Goal: Task Accomplishment & Management: Complete application form

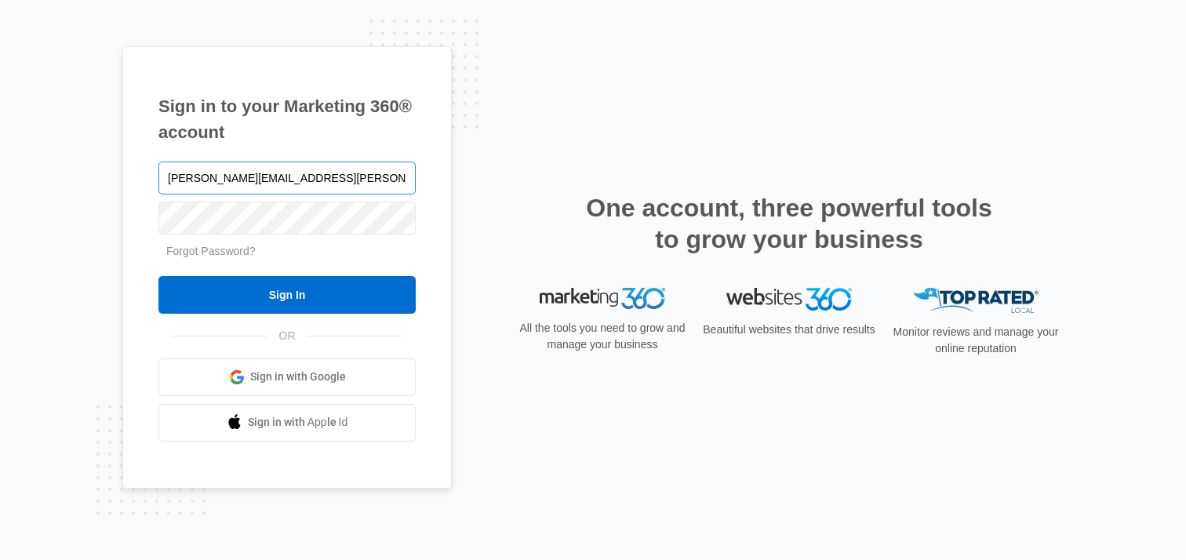
type input "[PERSON_NAME][EMAIL_ADDRESS][PERSON_NAME][DOMAIN_NAME]"
click at [158, 276] on input "Sign In" at bounding box center [286, 295] width 257 height 38
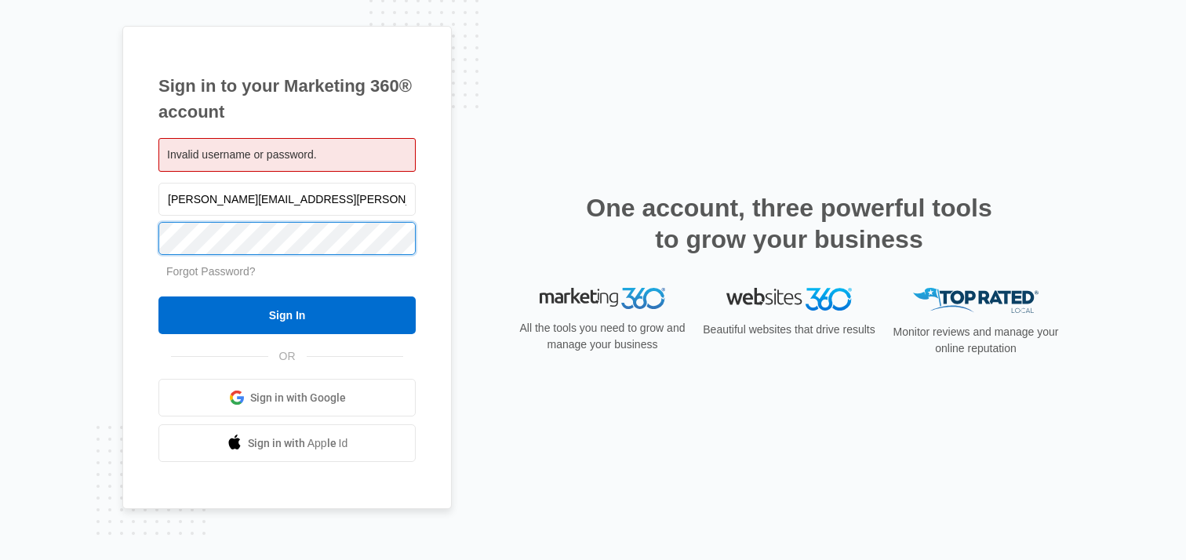
click at [158, 297] on input "Sign In" at bounding box center [286, 316] width 257 height 38
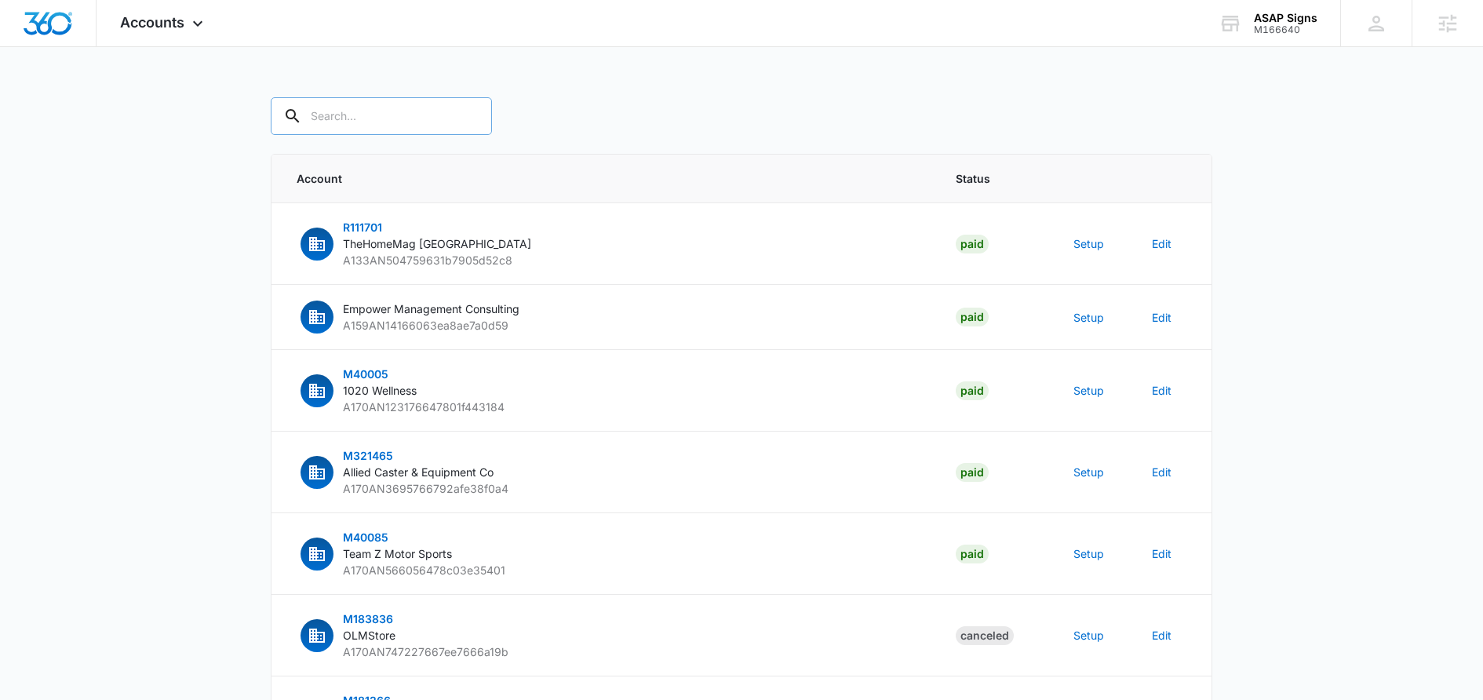
click at [383, 120] on input "text" at bounding box center [381, 116] width 221 height 38
type input "m166640"
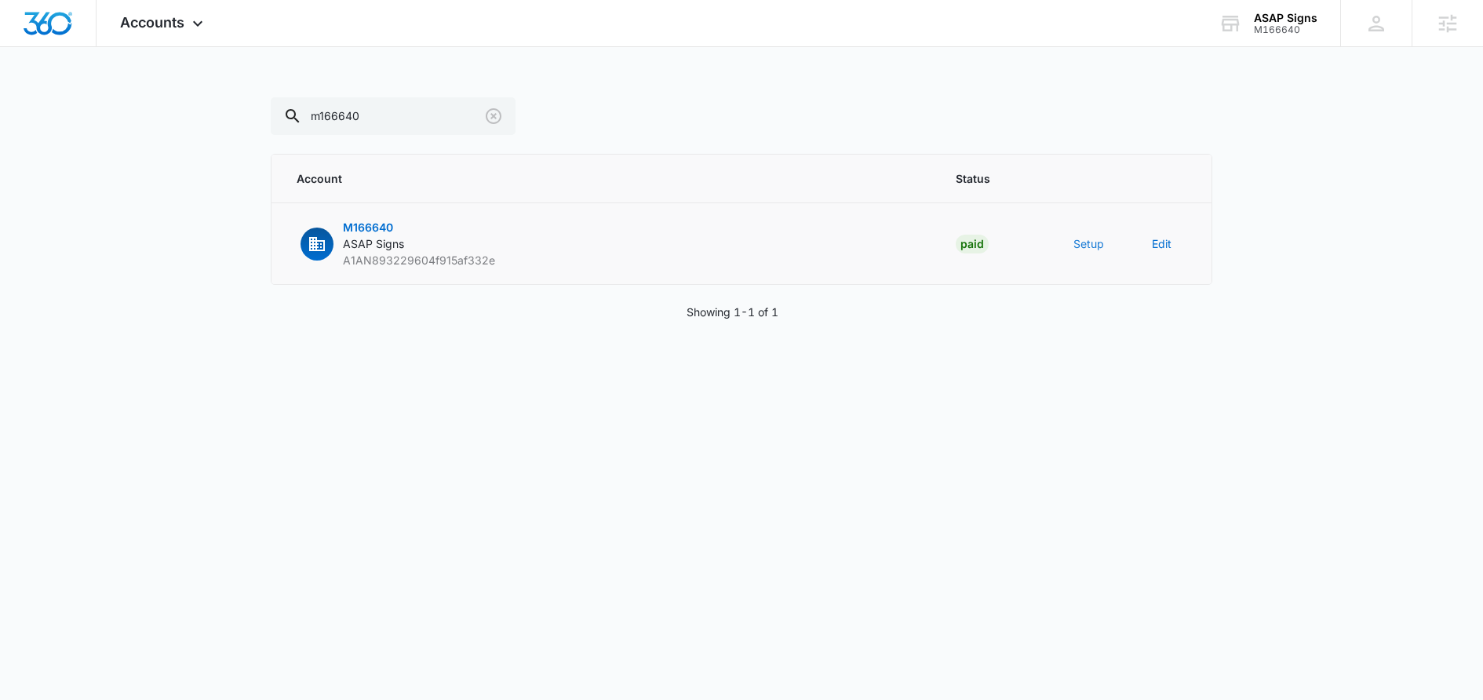
click at [1081, 237] on button "Setup" at bounding box center [1088, 243] width 31 height 16
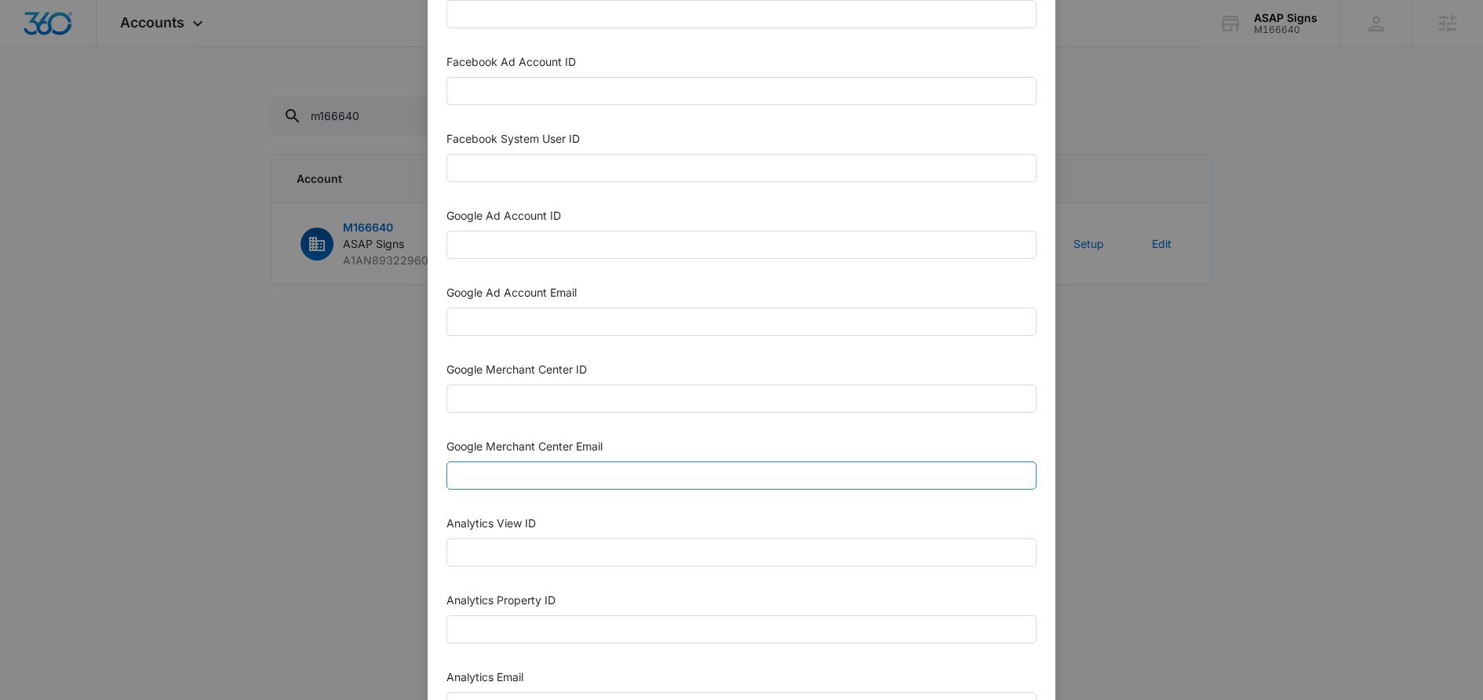
scroll to position [422, 0]
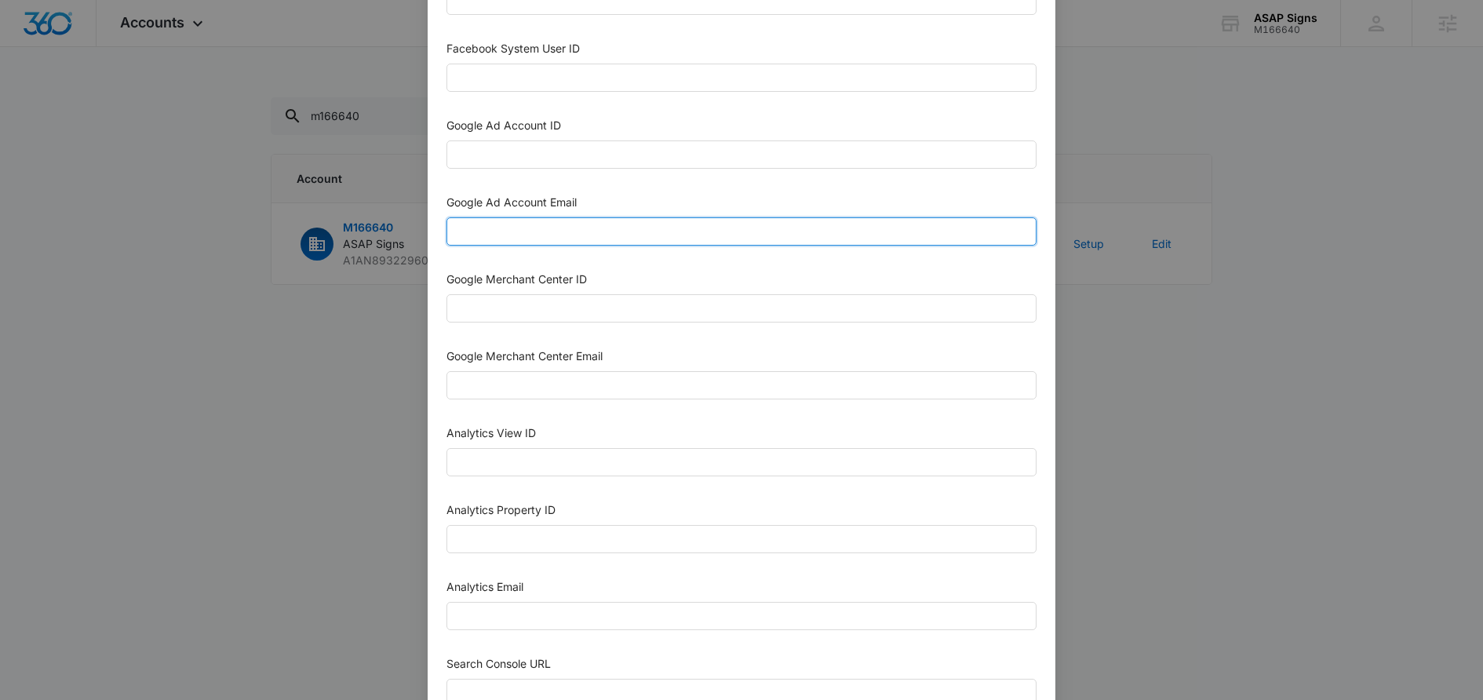
click at [560, 227] on input "Google Ad Account Email" at bounding box center [741, 231] width 590 height 28
paste input "M360+Accounts1032@madwiremedia.com"
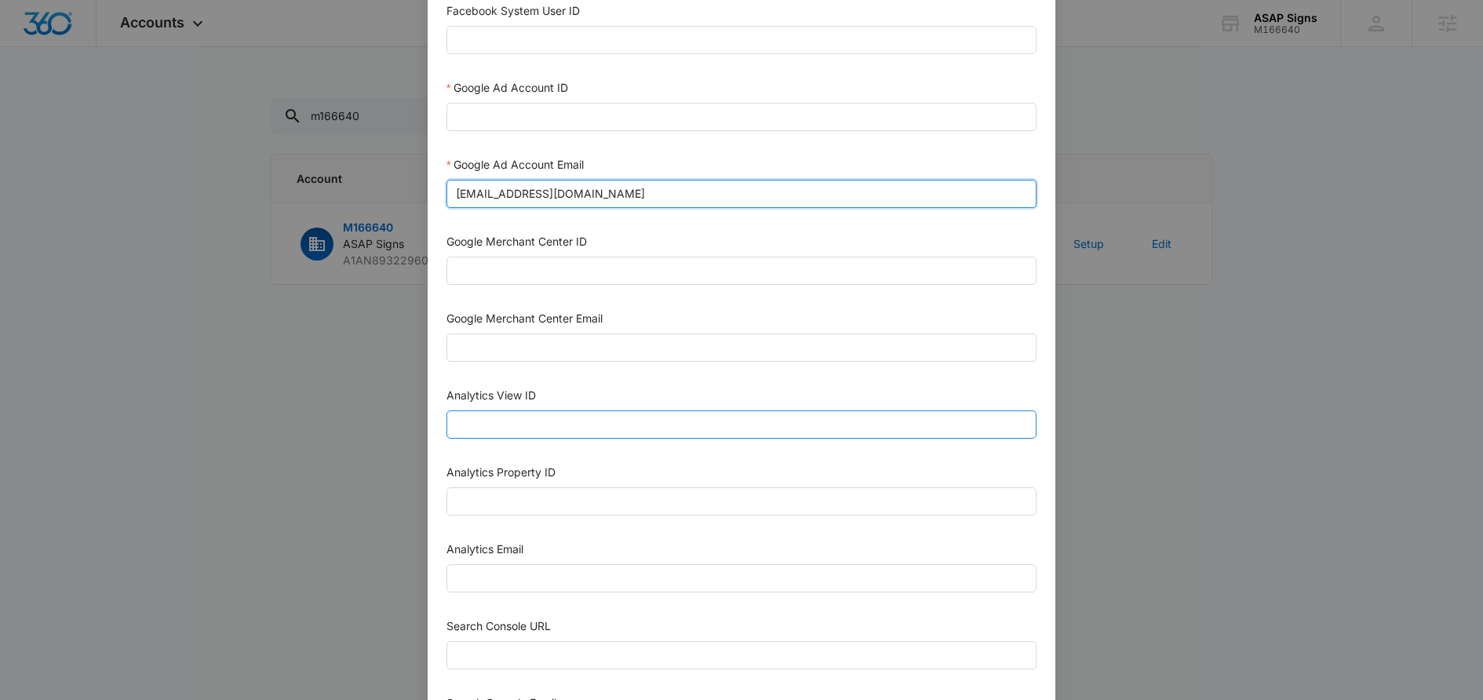
scroll to position [471, 0]
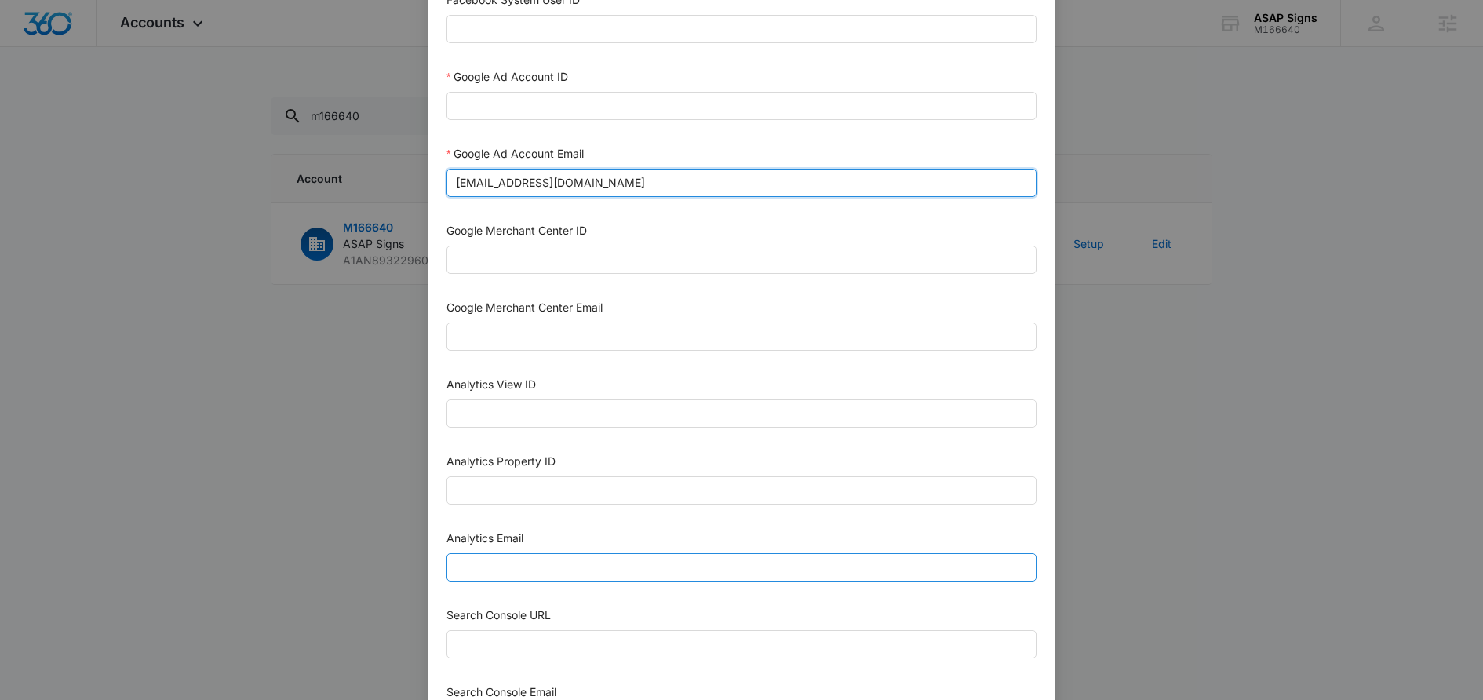
type input "M360+Accounts1032@madwiremedia.com"
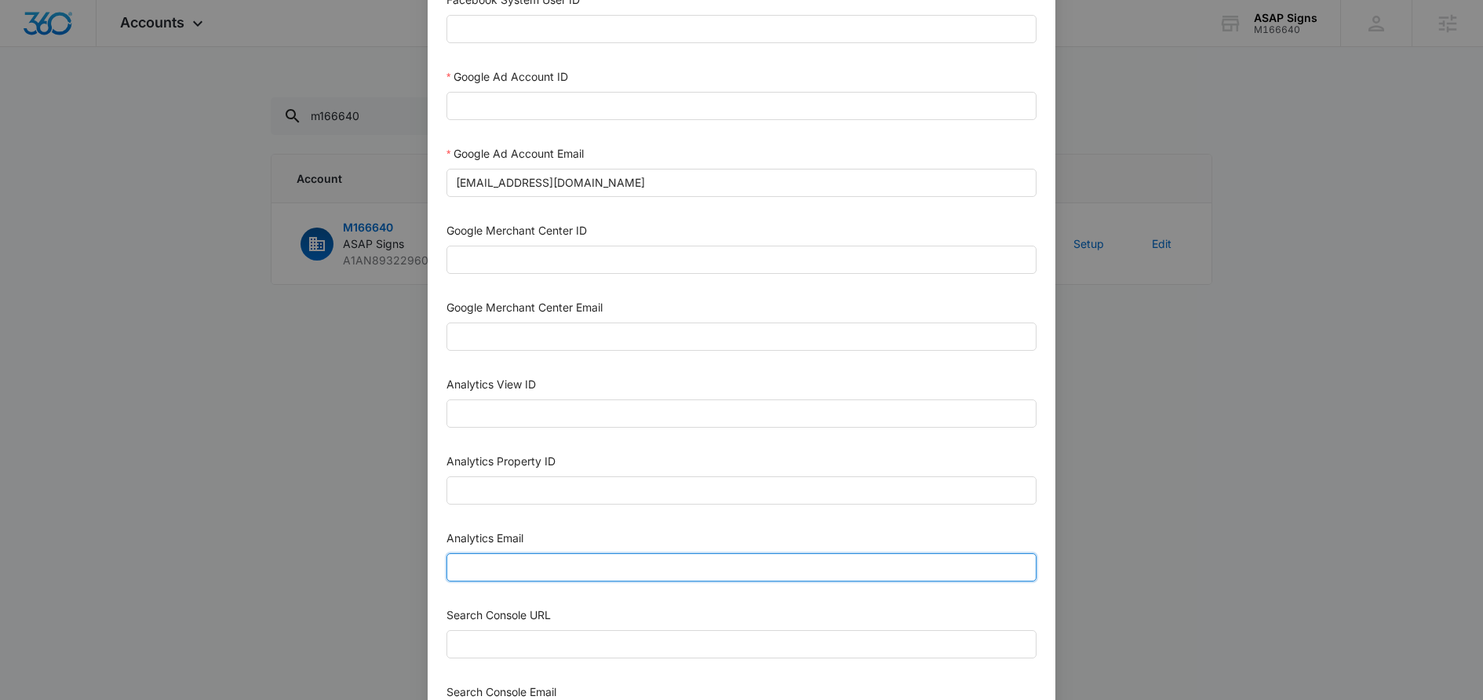
click at [530, 563] on input "Analytics Email" at bounding box center [741, 567] width 590 height 28
paste input "M360+Accounts1032@madwiremedia.com"
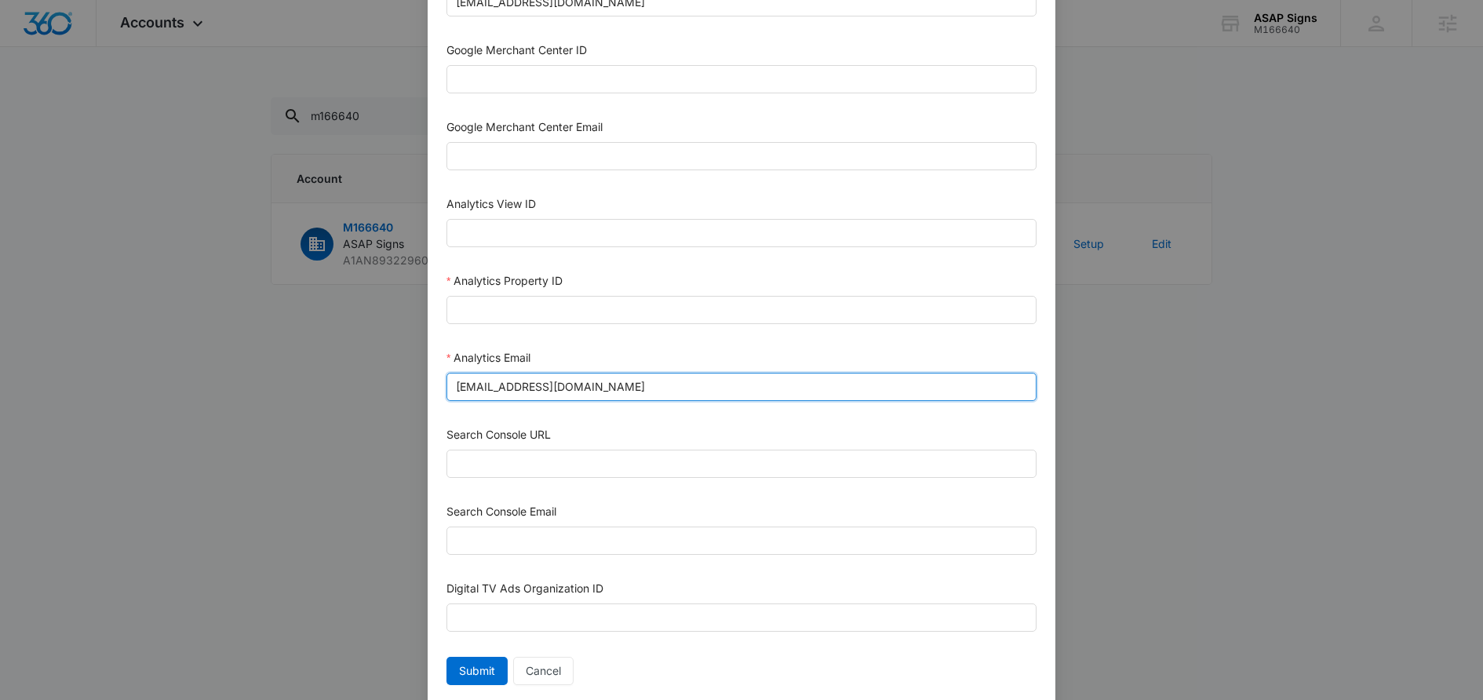
scroll to position [657, 0]
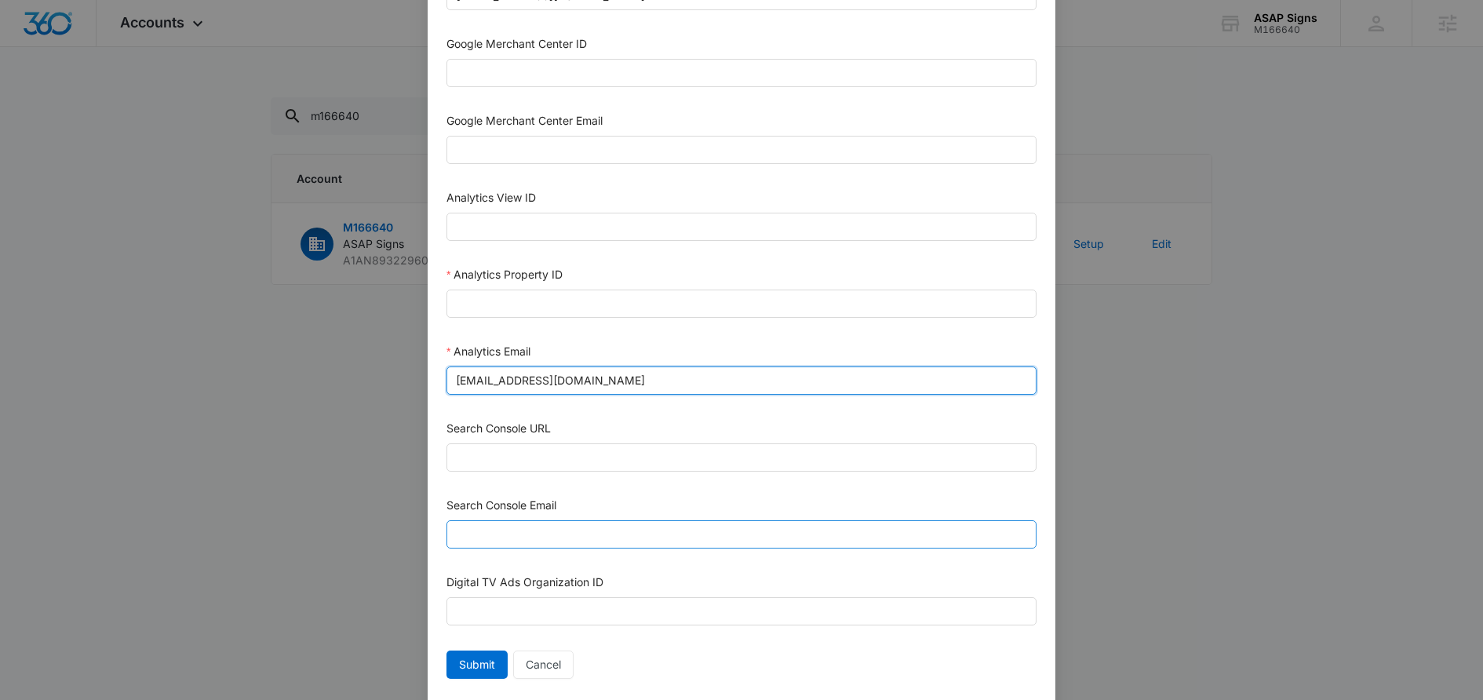
type input "M360+Accounts1032@madwiremedia.com"
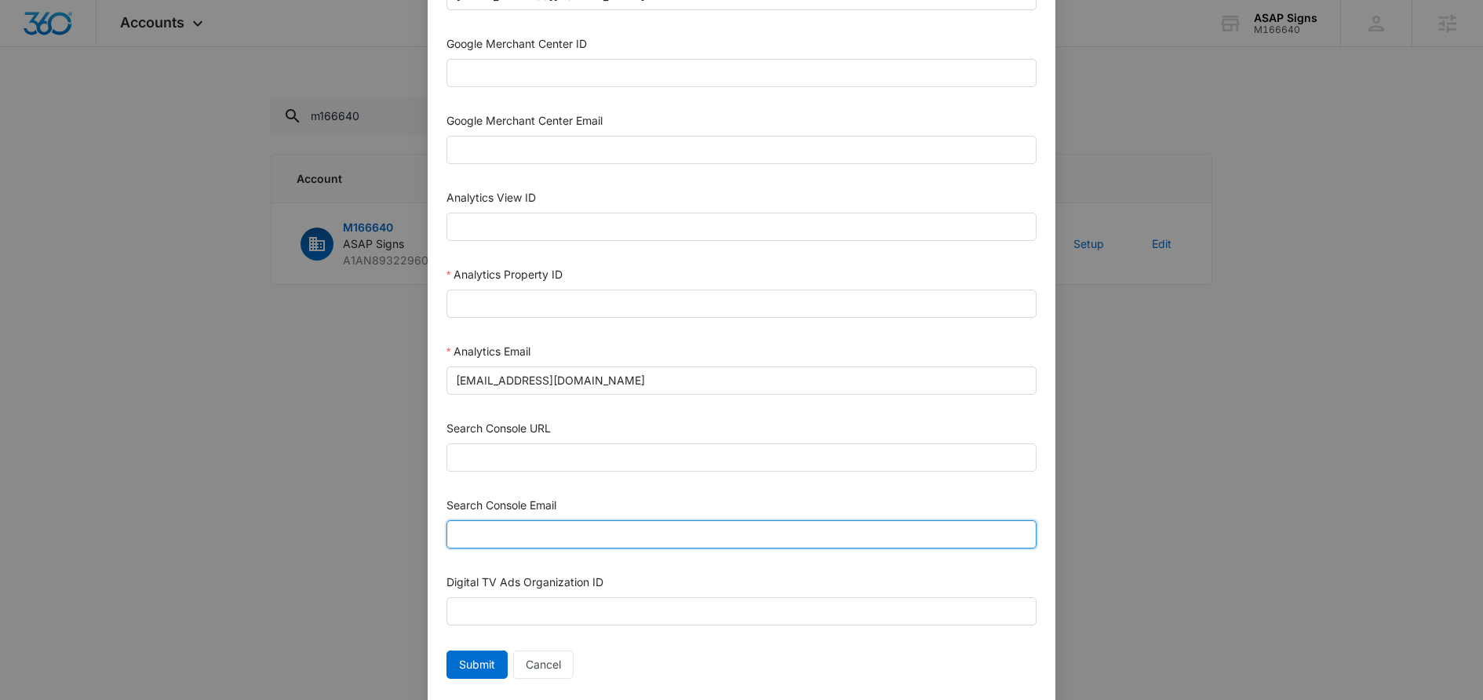
click at [516, 536] on input "Search Console Email" at bounding box center [741, 534] width 590 height 28
paste input "M360+Accounts1032@madwiremedia.com"
type input "M360+Accounts1032@madwiremedia.com"
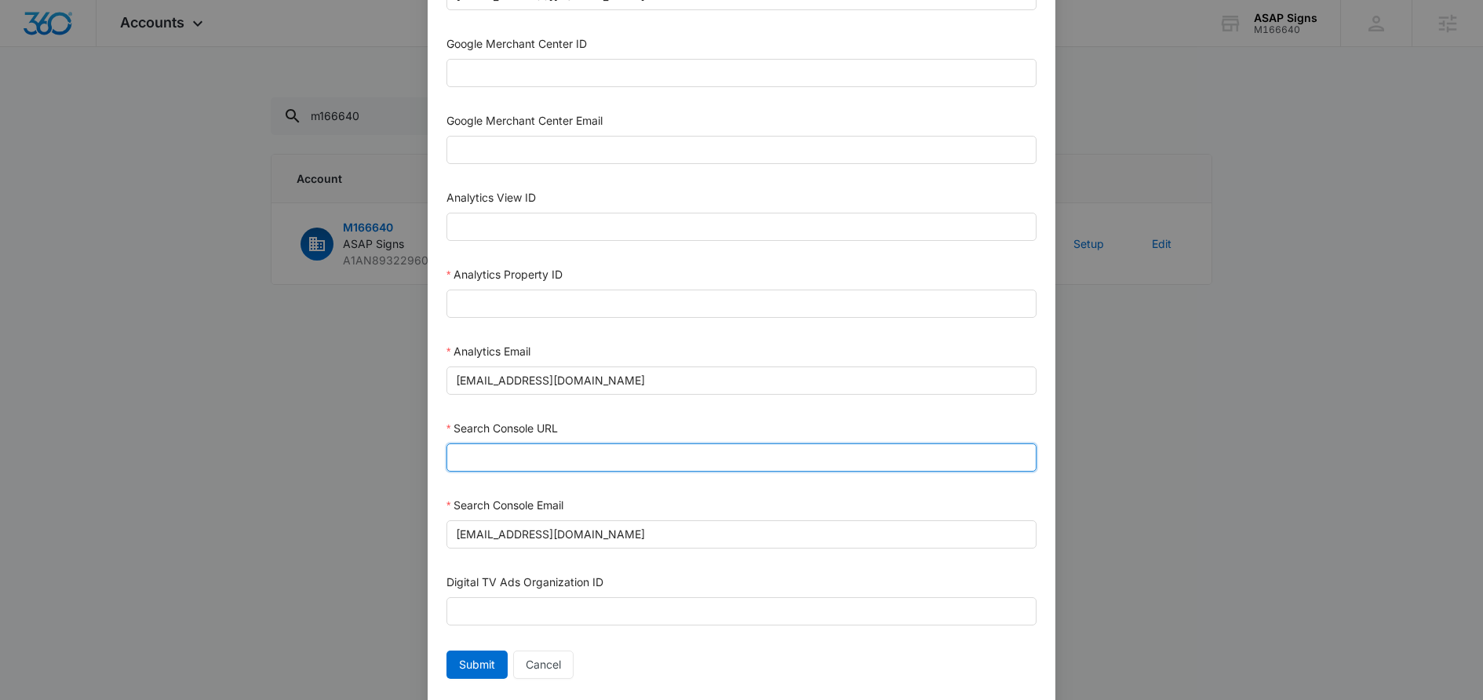
click at [528, 448] on input "Search Console URL" at bounding box center [741, 457] width 590 height 28
paste input "https://provehiclewraps.com/"
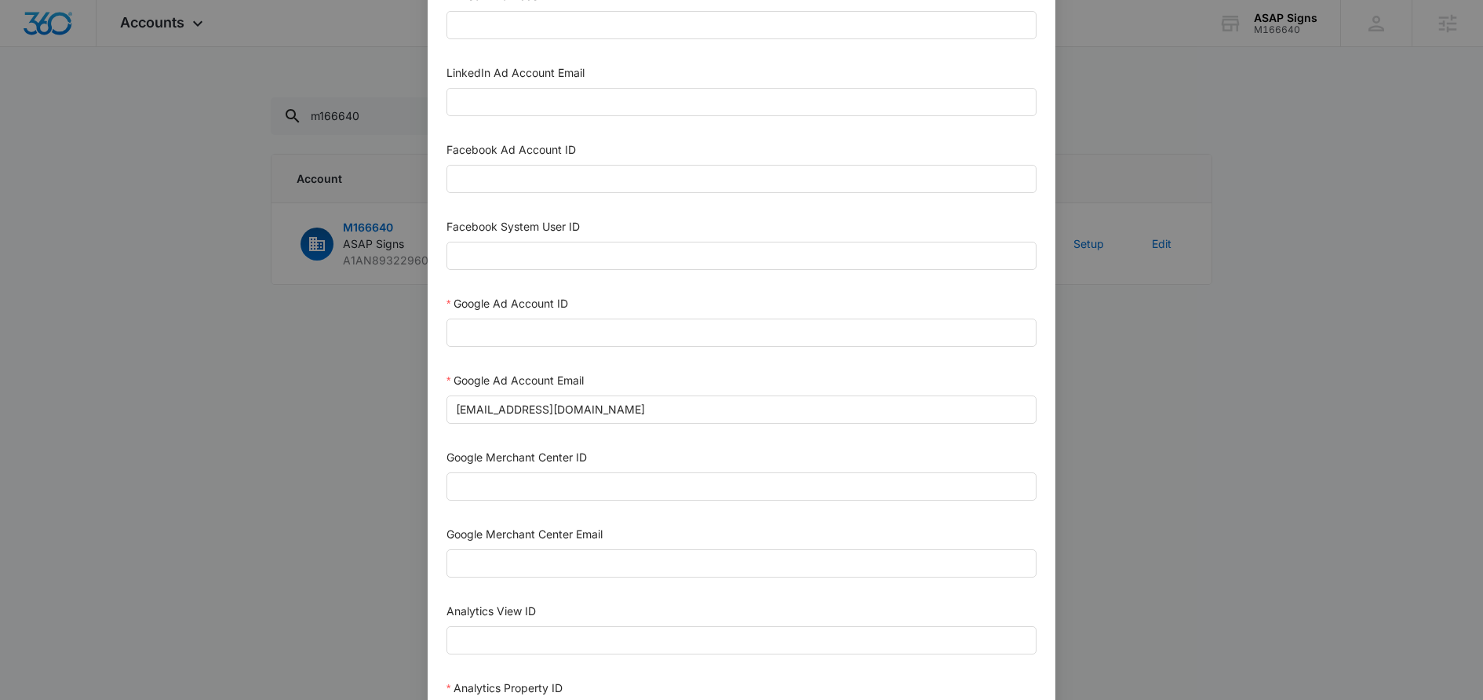
scroll to position [209, 0]
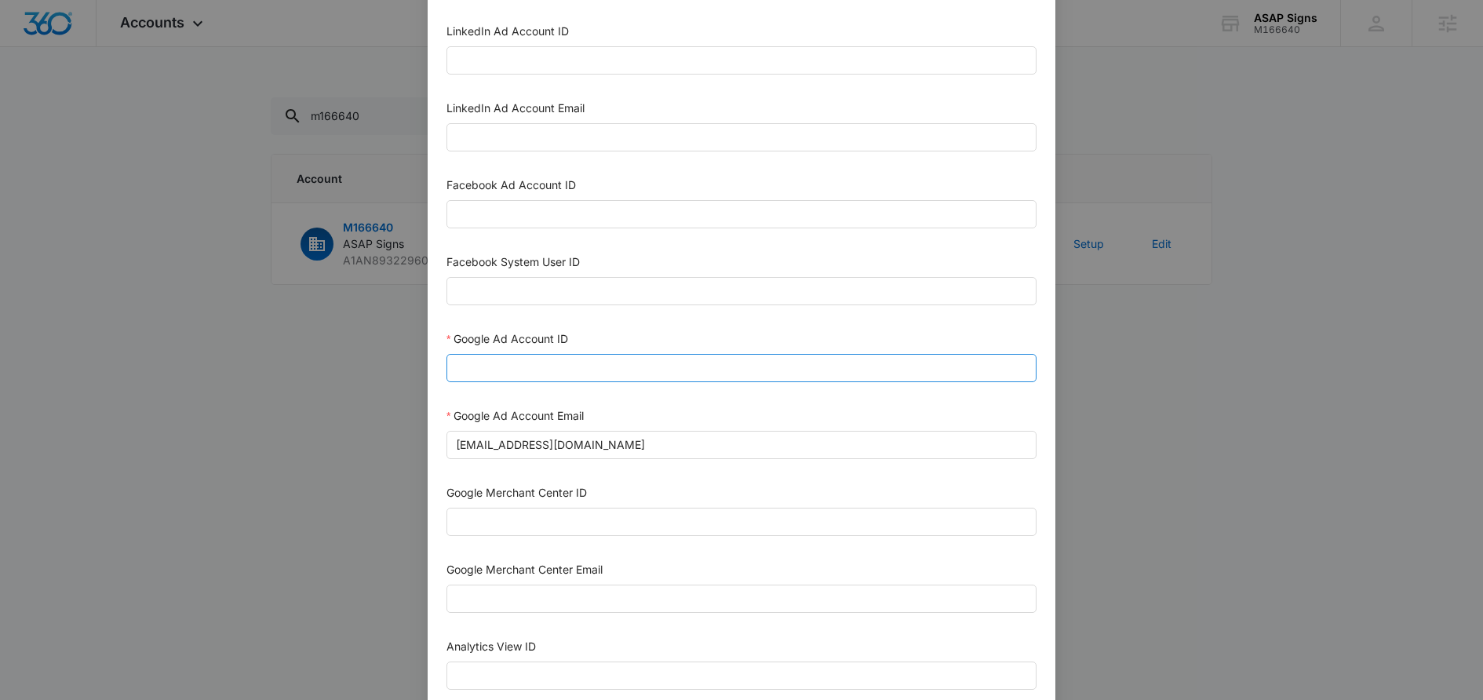
type input "https://provehiclewraps.com"
click at [536, 364] on input "Google Ad Account ID" at bounding box center [741, 368] width 590 height 28
paste input "167-670-7837"
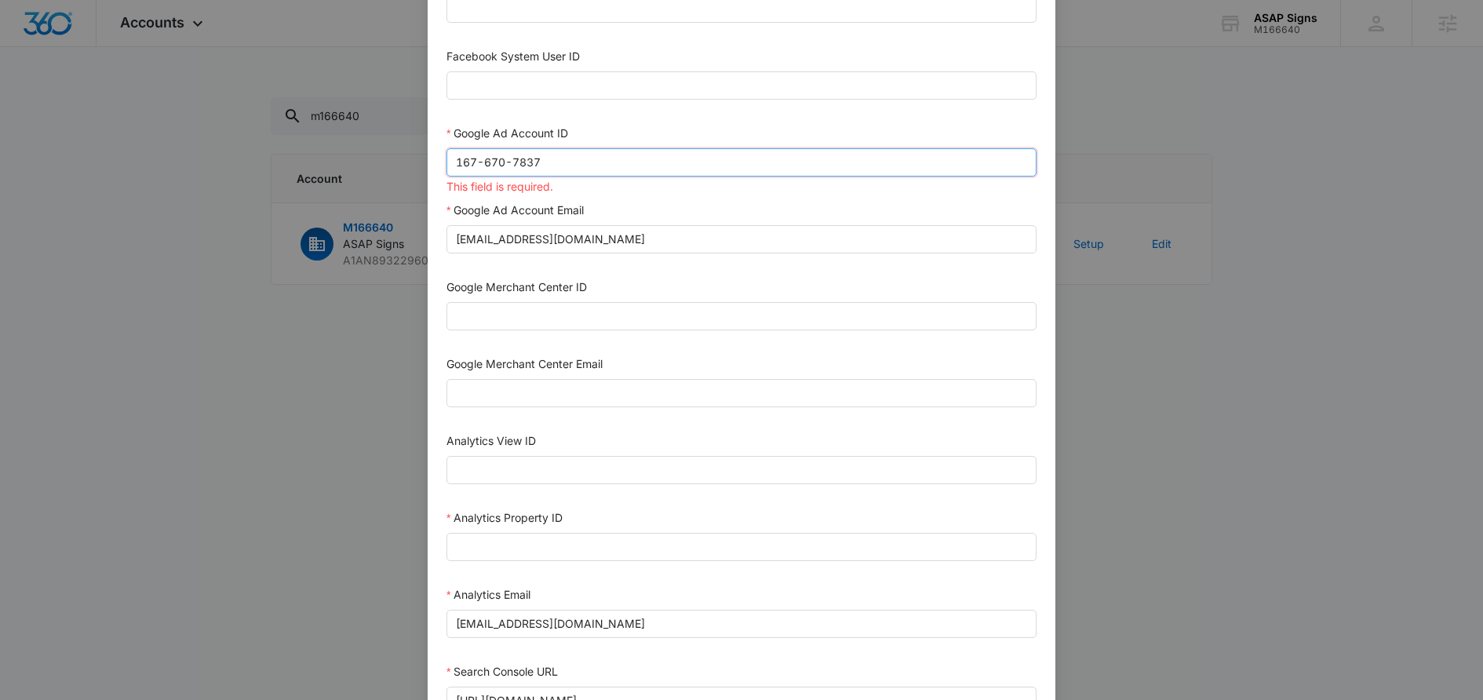
scroll to position [424, 0]
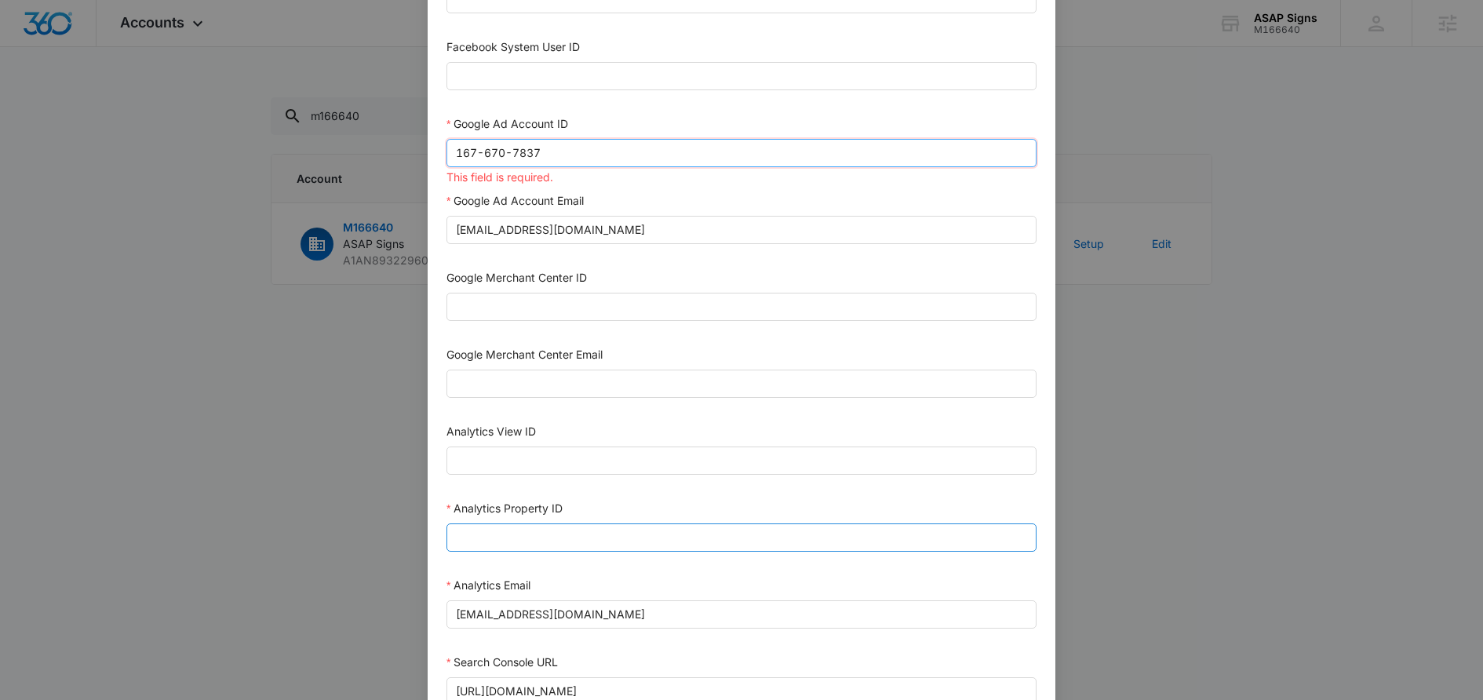
type input "167-670-7837"
click at [604, 526] on input "Analytics Property ID" at bounding box center [741, 537] width 590 height 28
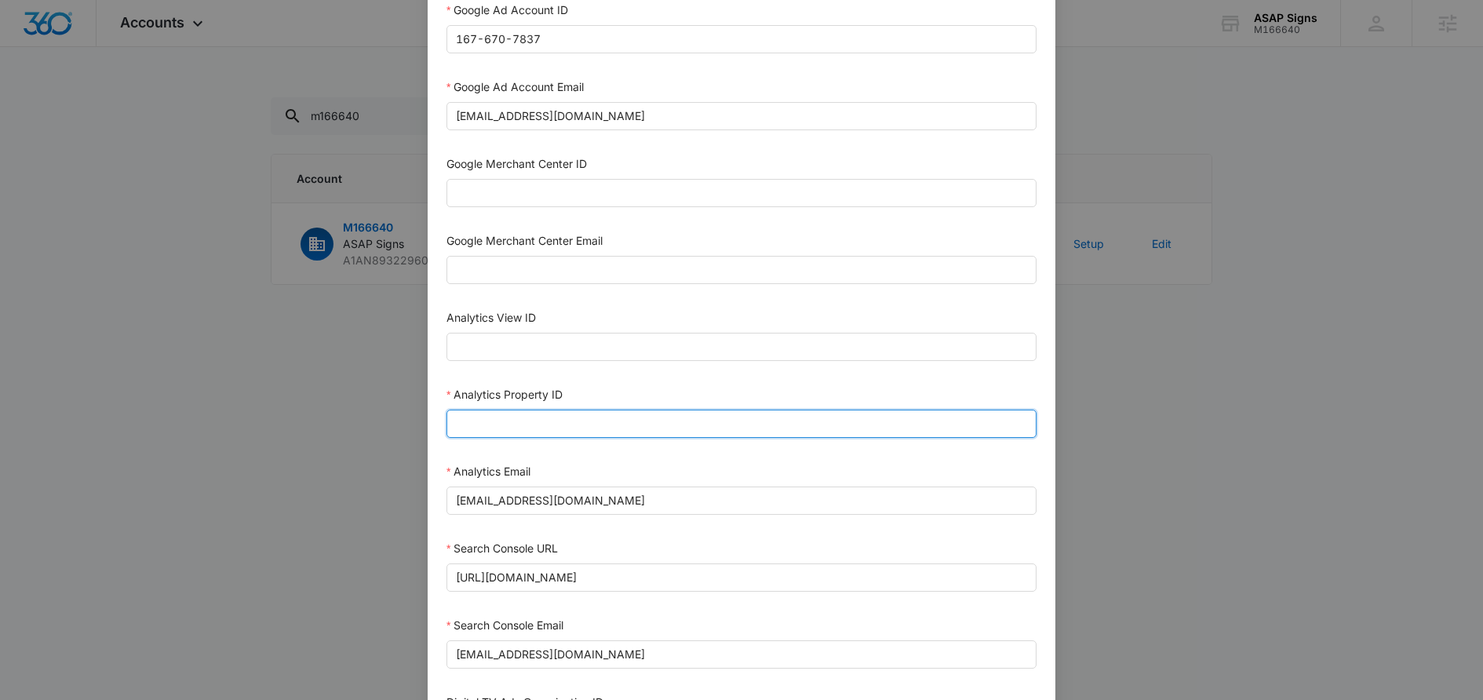
scroll to position [541, 0]
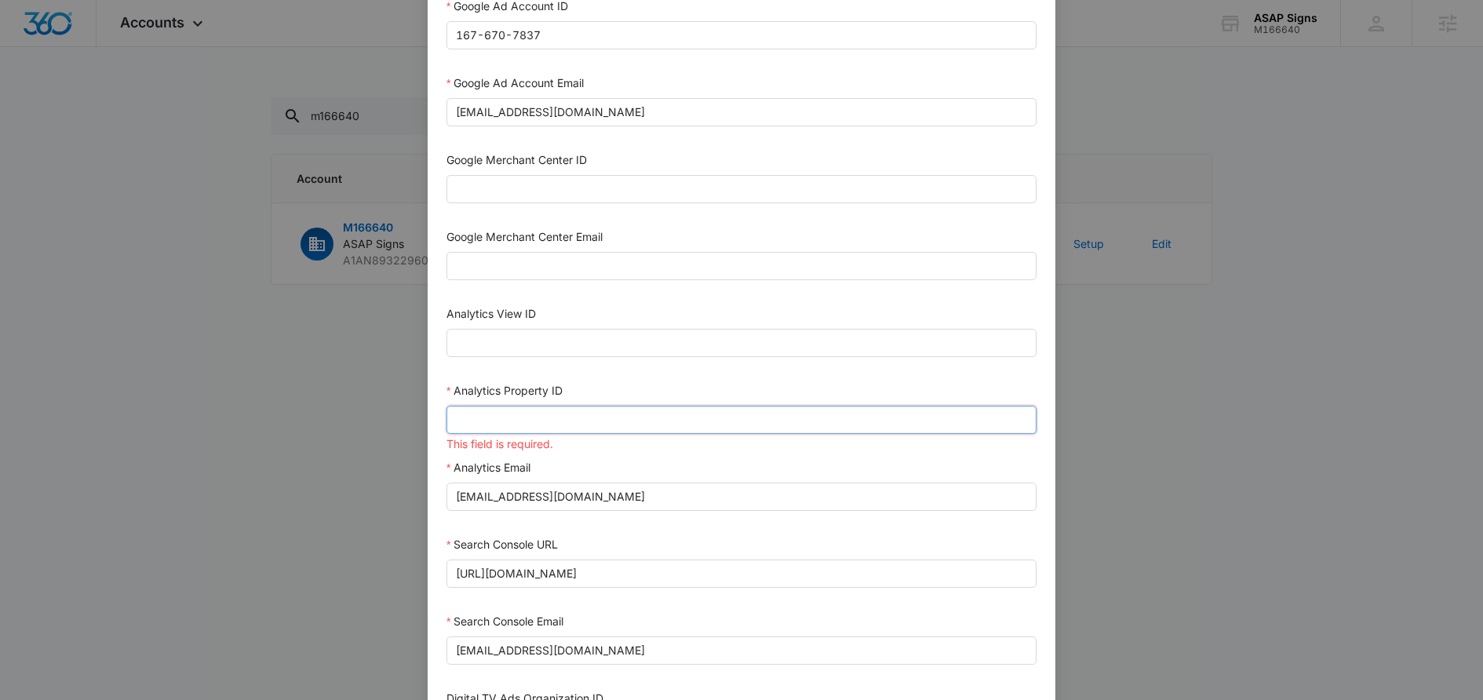
paste input "501249091"
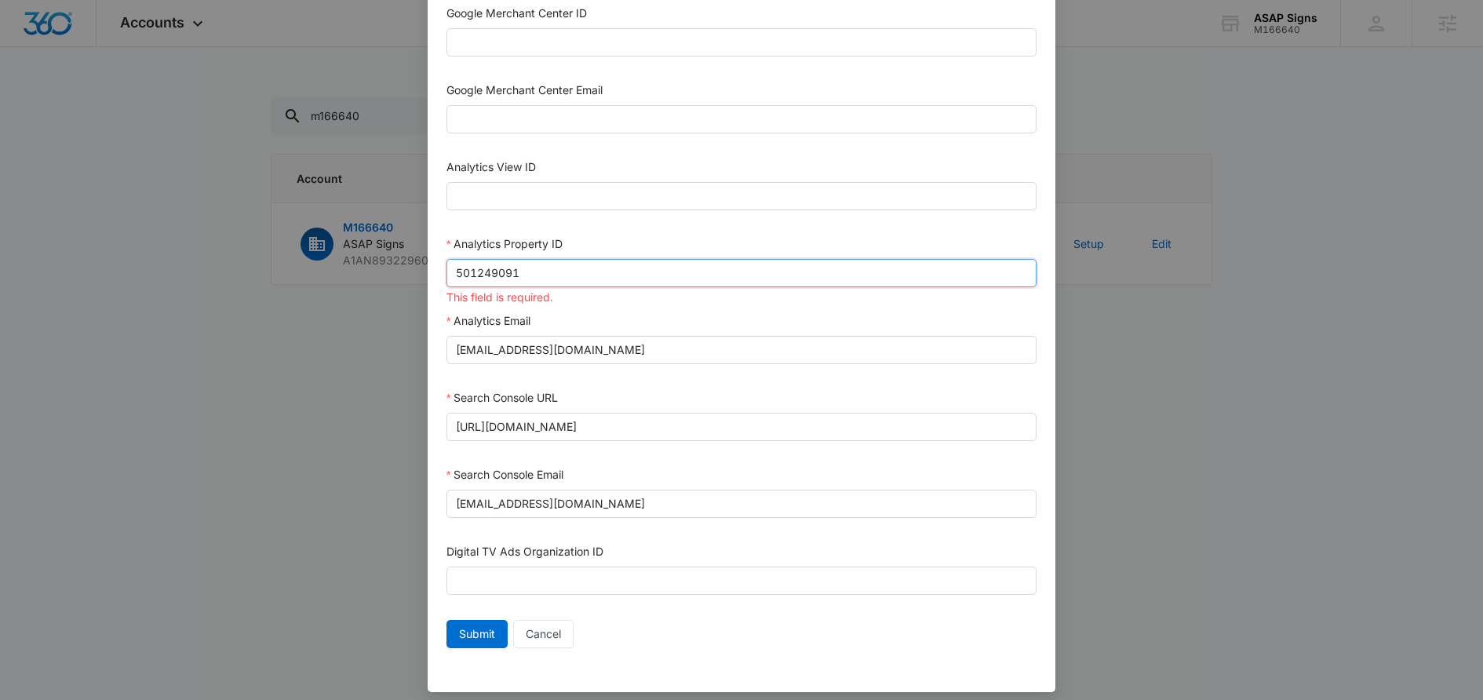
type input "501249091"
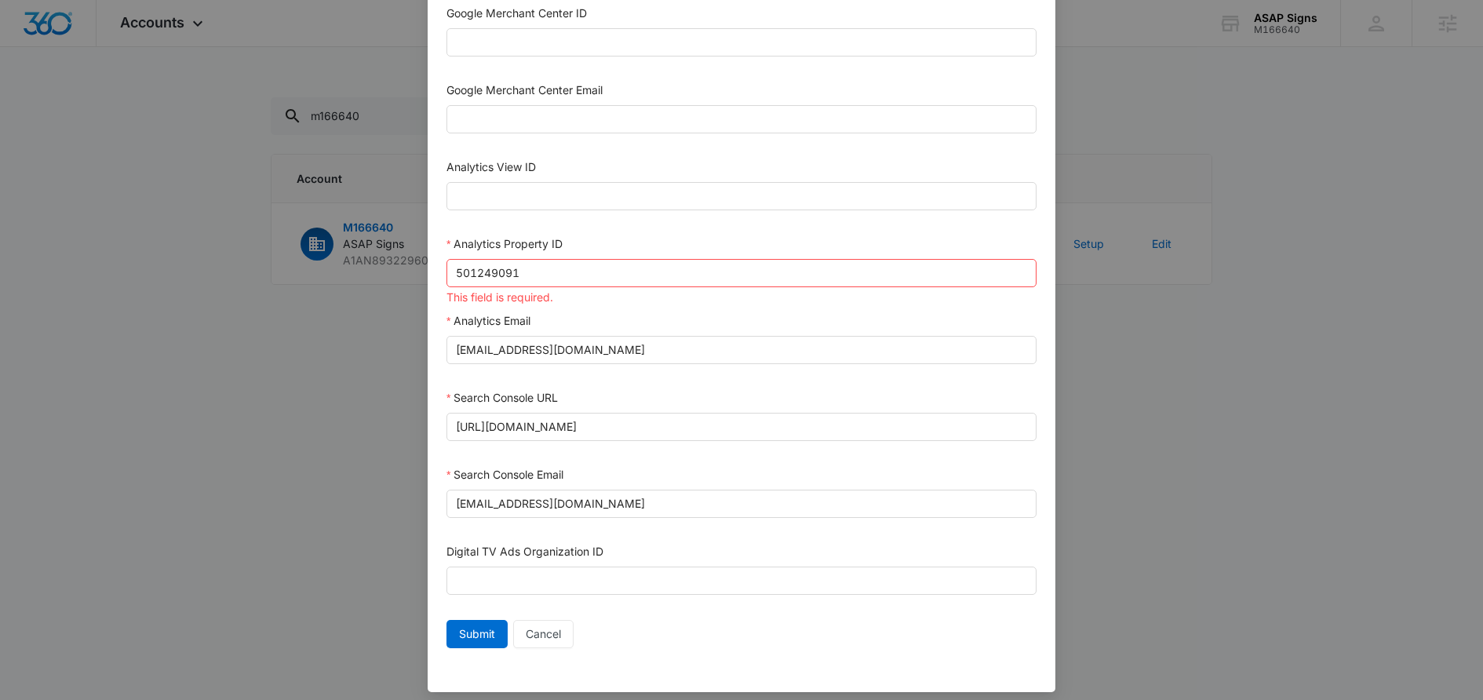
click at [559, 468] on label "Search Console Email" at bounding box center [504, 474] width 117 height 13
click at [559, 490] on input "M360+Accounts1032@madwiremedia.com" at bounding box center [741, 504] width 590 height 28
click at [475, 628] on span "Submit" at bounding box center [477, 633] width 36 height 17
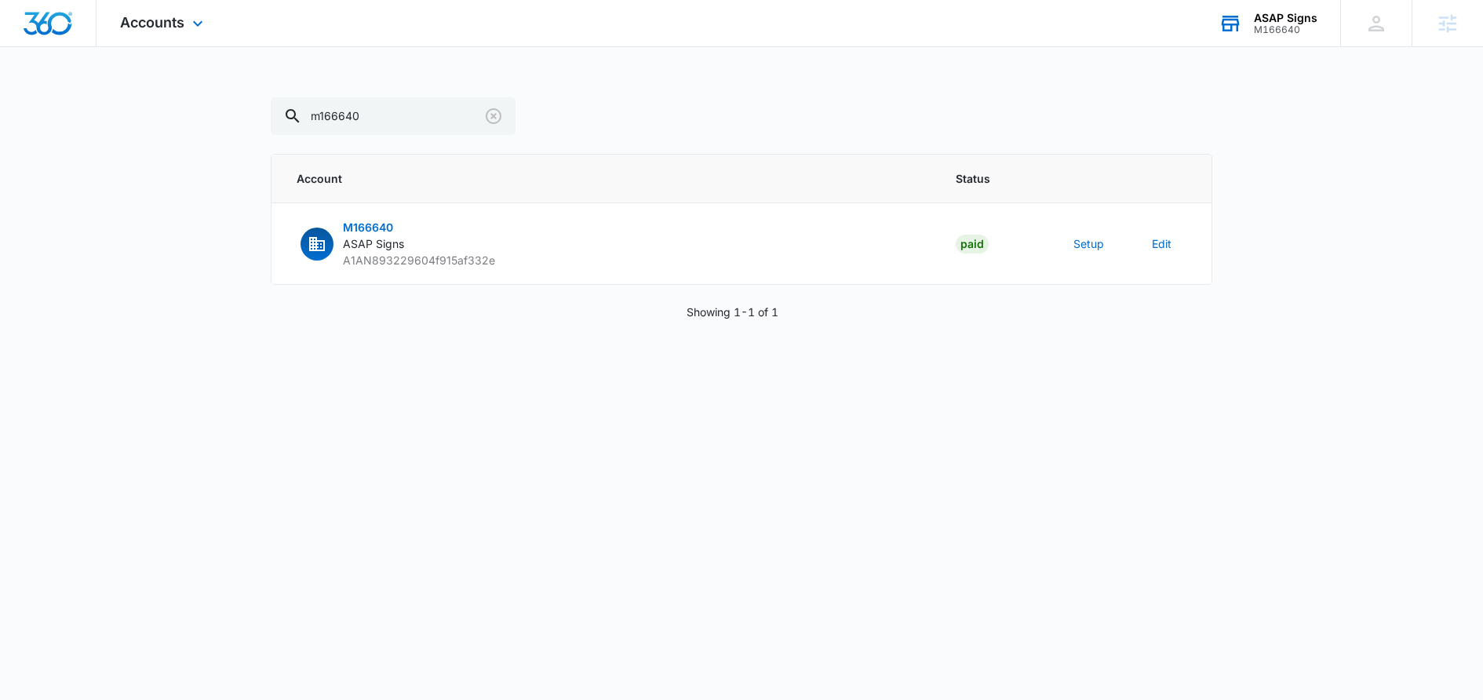
click at [1291, 20] on div "ASAP Signs" at bounding box center [1286, 18] width 64 height 13
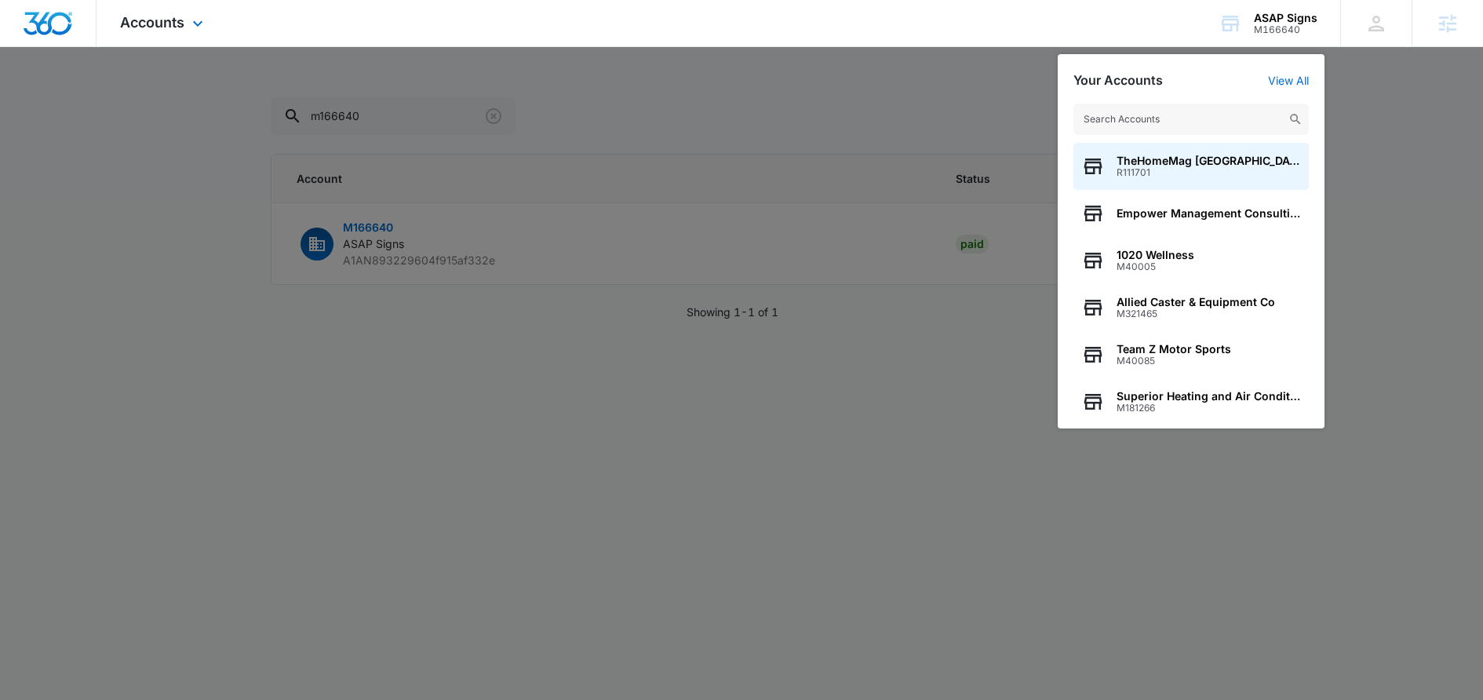
click at [209, 22] on div "Accounts Apps Reputation Websites Forms CRM Email Social Content Ads Intelligen…" at bounding box center [164, 23] width 134 height 46
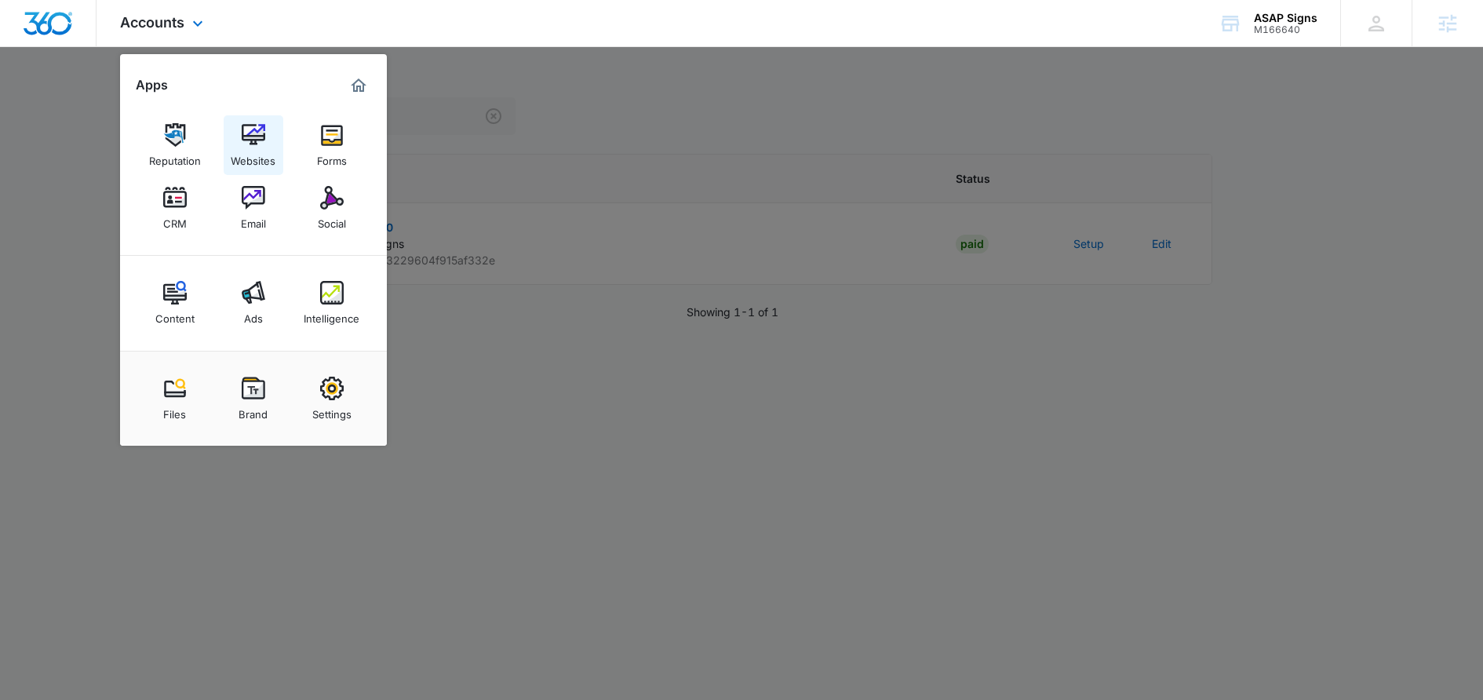
click at [264, 153] on div "Websites" at bounding box center [253, 157] width 45 height 20
